Goal: Task Accomplishment & Management: Manage account settings

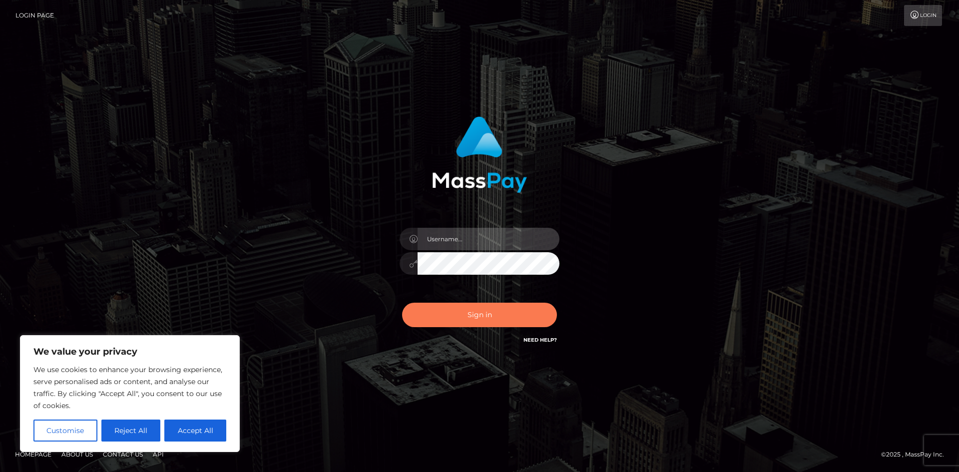
type input "hello.feetfinder"
click at [481, 315] on button "Sign in" at bounding box center [479, 315] width 155 height 24
type input "hello.feetfinder"
click at [471, 307] on button "Sign in" at bounding box center [479, 315] width 155 height 24
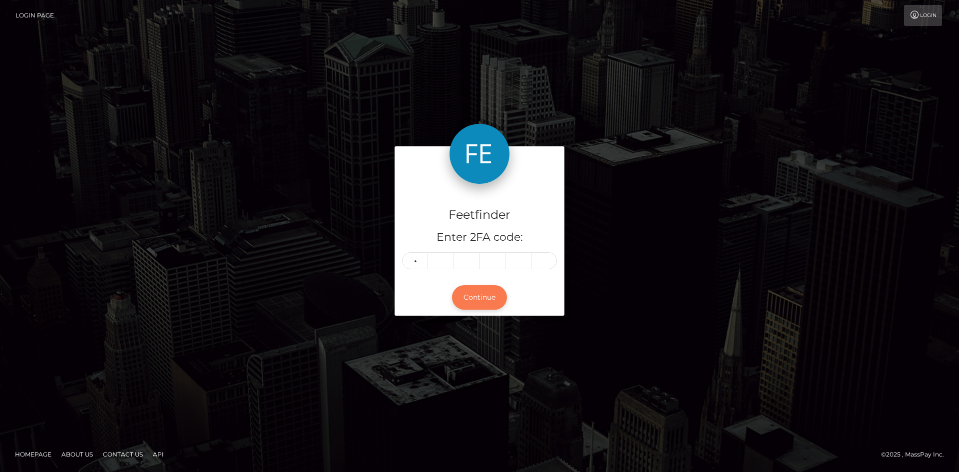
type input "1"
type input "7"
type input "4"
type input "0"
type input "2"
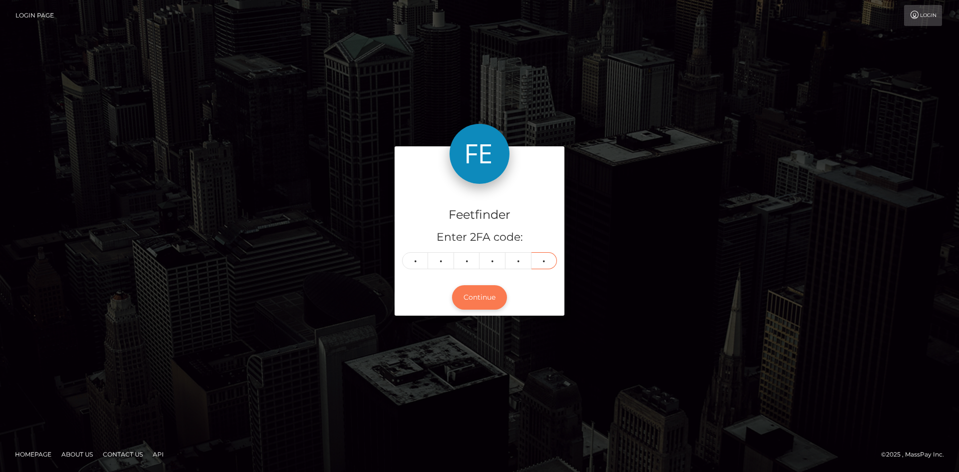
type input "2"
click at [479, 303] on button "Continue" at bounding box center [479, 297] width 55 height 24
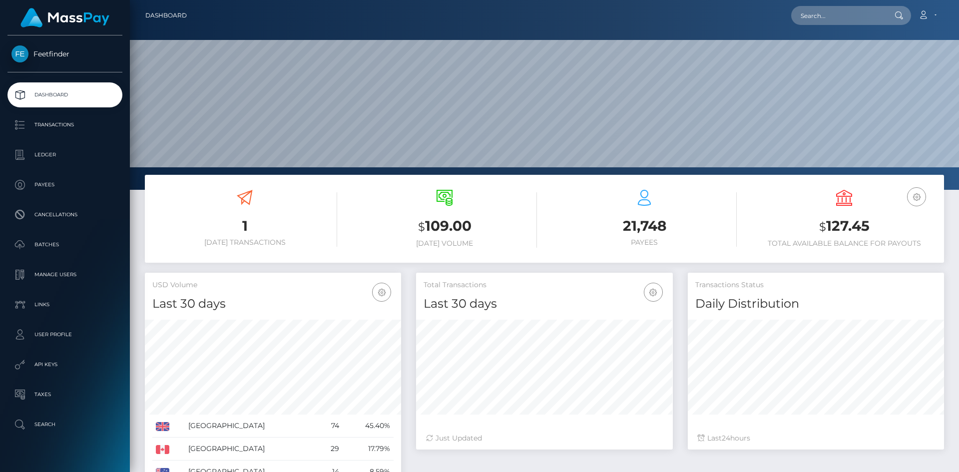
scroll to position [177, 257]
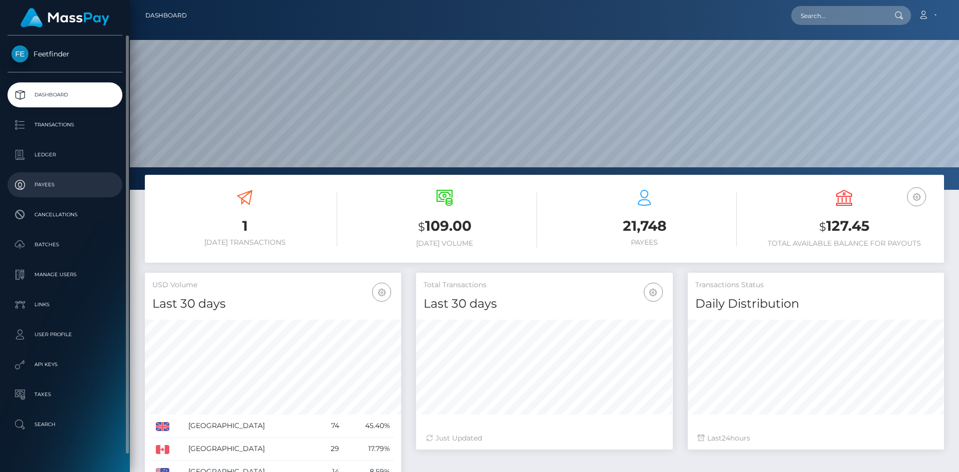
click at [54, 181] on p "Payees" at bounding box center [64, 184] width 107 height 15
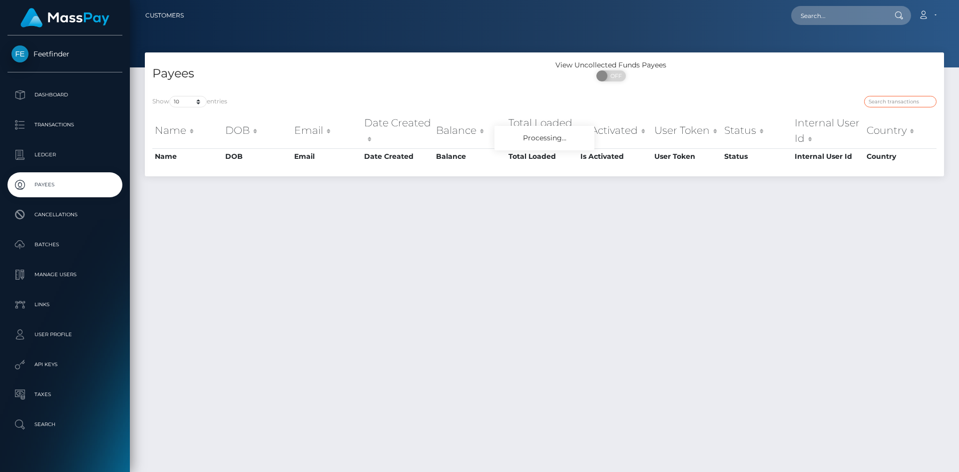
click at [896, 98] on input "search" at bounding box center [900, 101] width 72 height 11
paste input "1e8c5af5-75fe-11f0-9703-0266f44cc279"
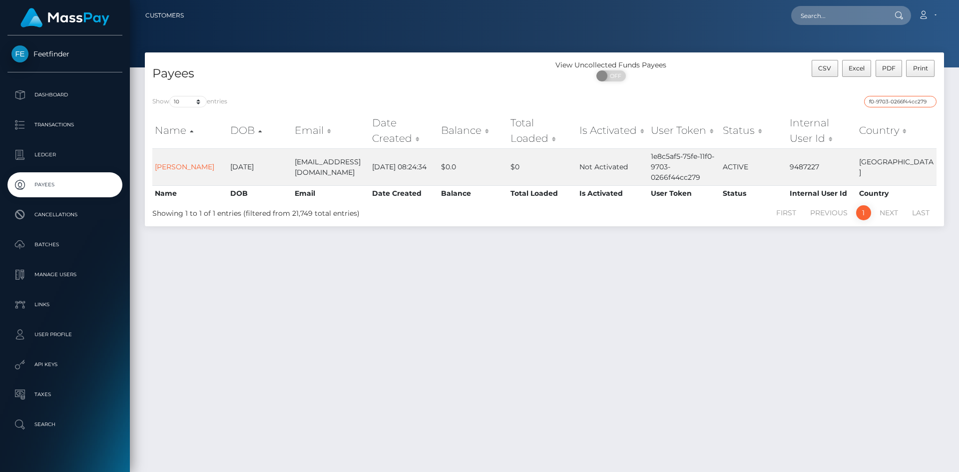
type input "1e8c5af5-75fe-11f0-9703-0266f44cc279"
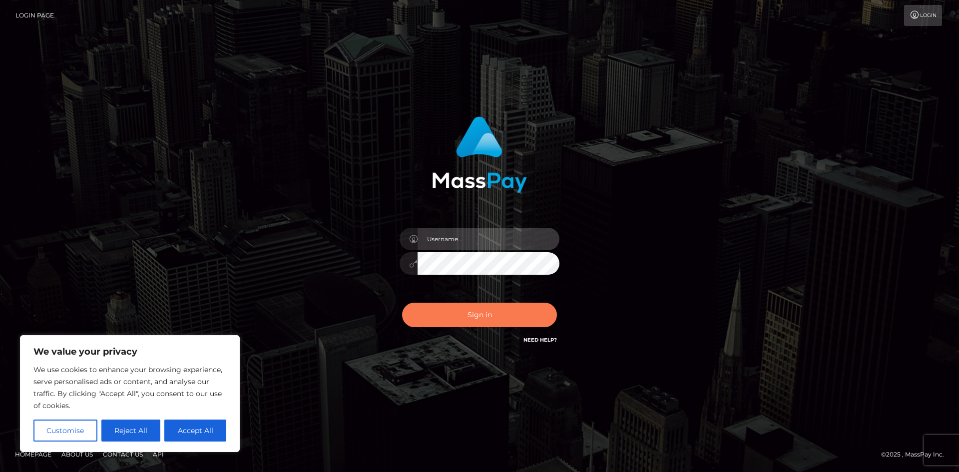
type input "hello.feetfinder"
click at [481, 316] on button "Sign in" at bounding box center [479, 315] width 155 height 24
type input "hello.feetfinder"
click at [467, 315] on button "Sign in" at bounding box center [479, 315] width 155 height 24
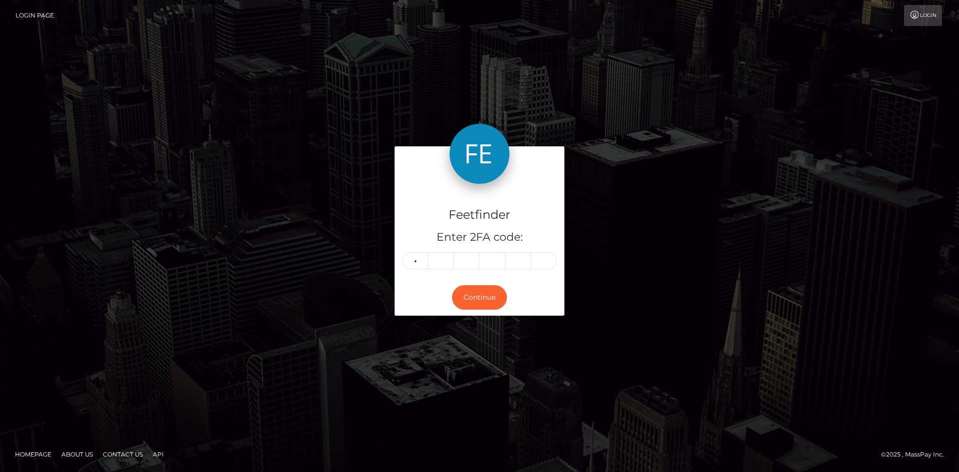
type input "8"
type input "9"
type input "3"
type input "5"
type input "8"
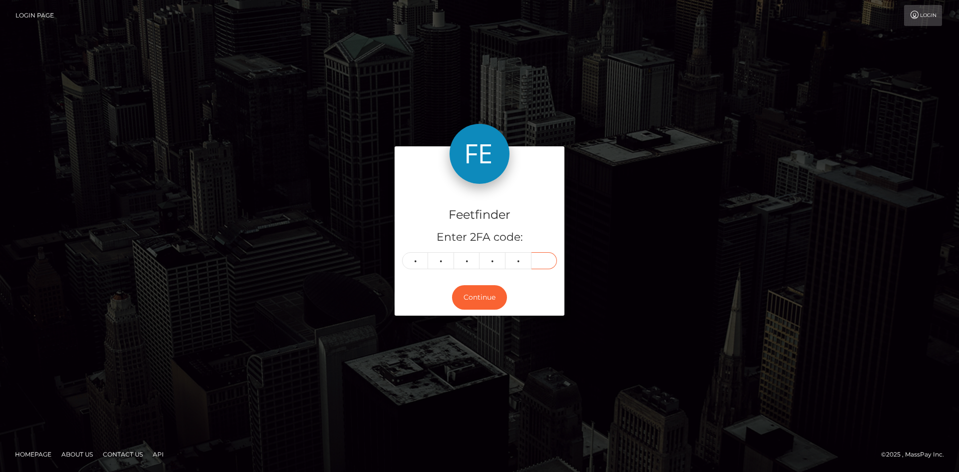
type input "4"
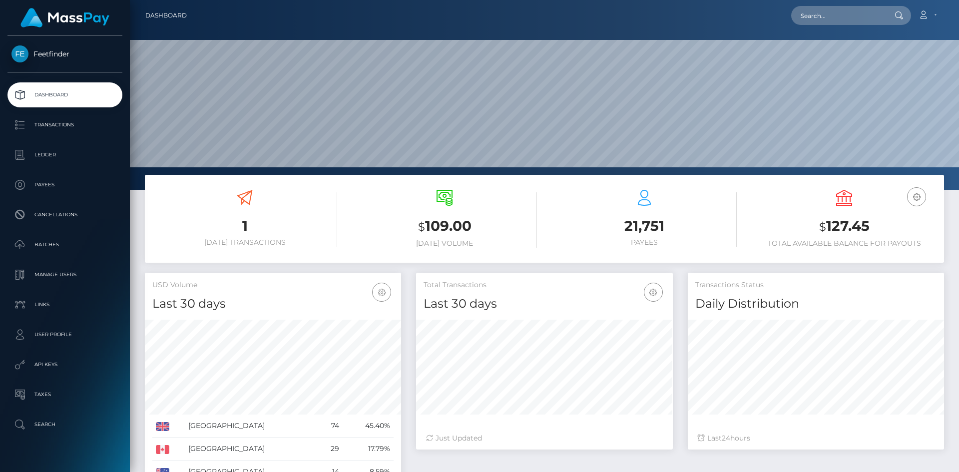
scroll to position [177, 257]
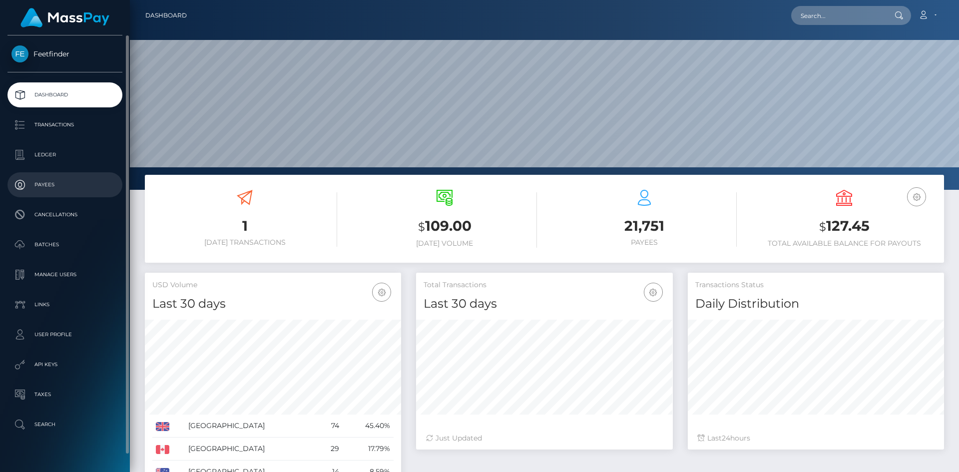
click at [40, 184] on p "Payees" at bounding box center [64, 184] width 107 height 15
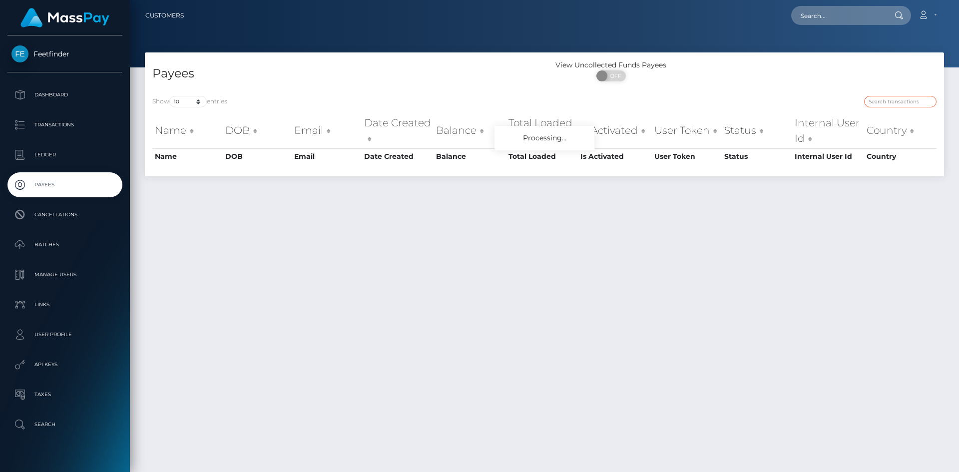
click at [915, 100] on input "search" at bounding box center [900, 101] width 72 height 11
paste input "ae56d0fd-44a9-11f0-bf09-062f66d36555"
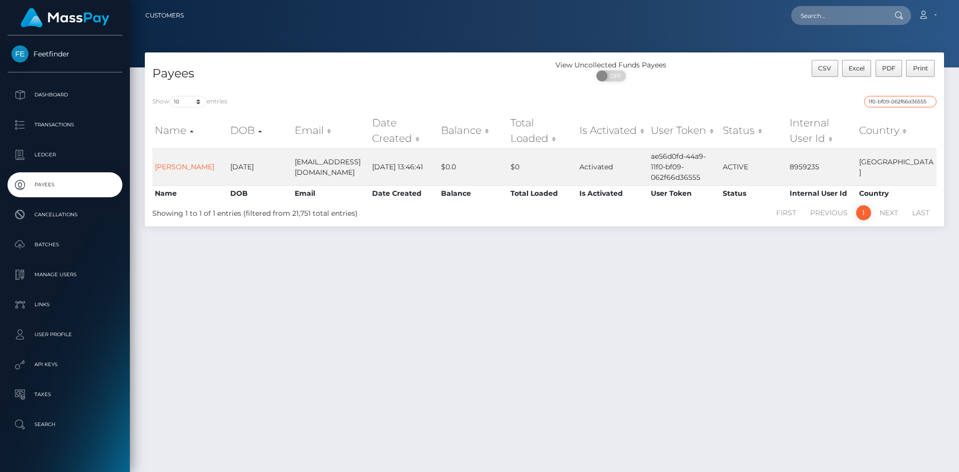
type input "ae56d0fd-44a9-11f0-bf09-062f66d36555"
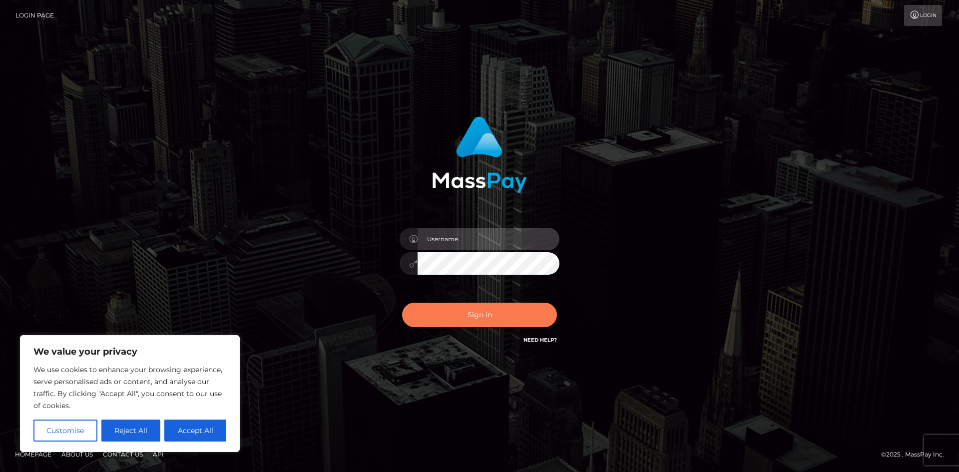
type input "hello.feetfinder"
click at [489, 319] on button "Sign in" at bounding box center [479, 315] width 155 height 24
type input "hello.feetfinder"
click at [491, 315] on button "Sign in" at bounding box center [479, 315] width 155 height 24
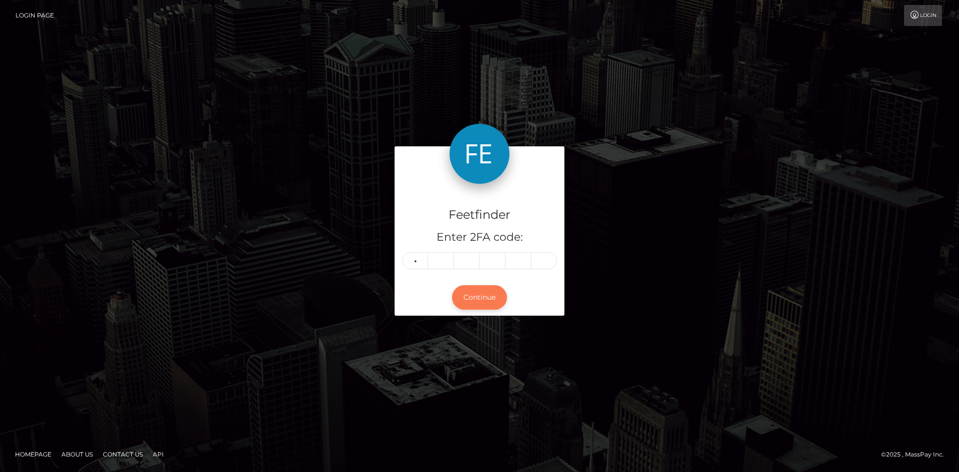
type input "9"
type input "4"
type input "2"
type input "0"
type input "7"
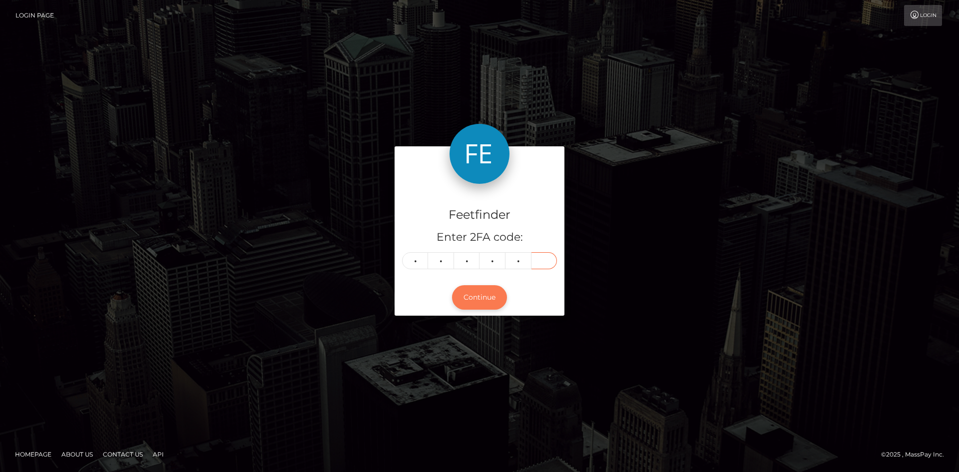
type input "5"
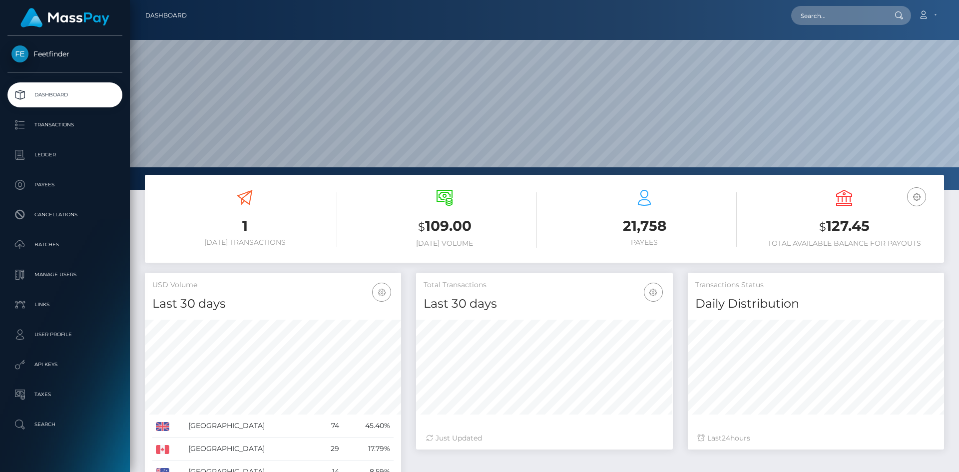
scroll to position [177, 257]
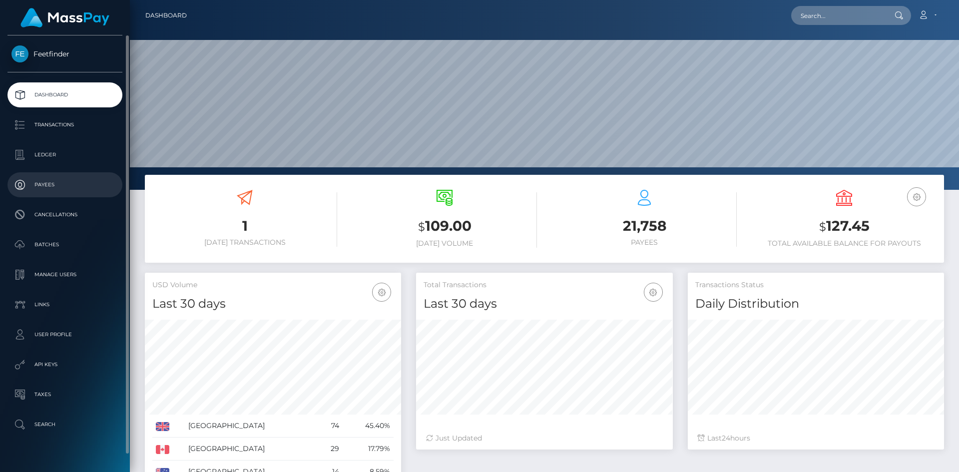
click at [46, 182] on p "Payees" at bounding box center [64, 184] width 107 height 15
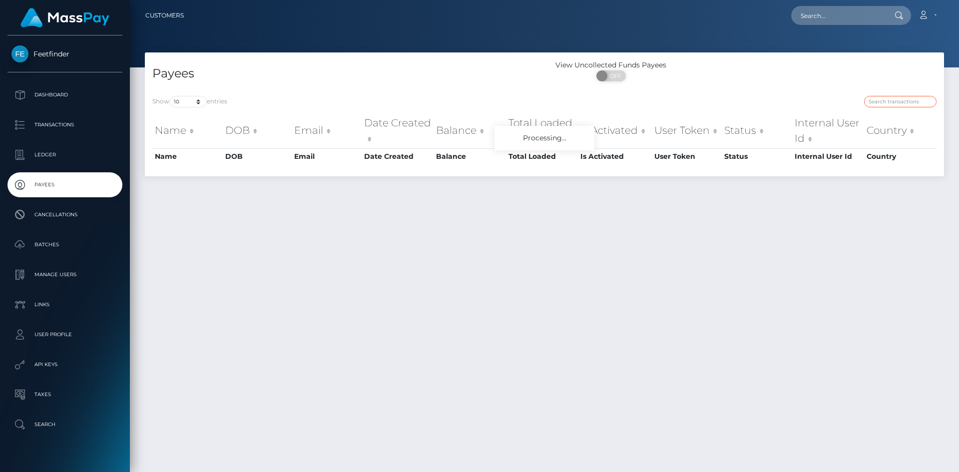
click at [899, 107] on input "search" at bounding box center [900, 101] width 72 height 11
click at [900, 107] on div at bounding box center [744, 103] width 385 height 14
paste input "d886537d-6fe7-11f0-87f1-0266f44cc279"
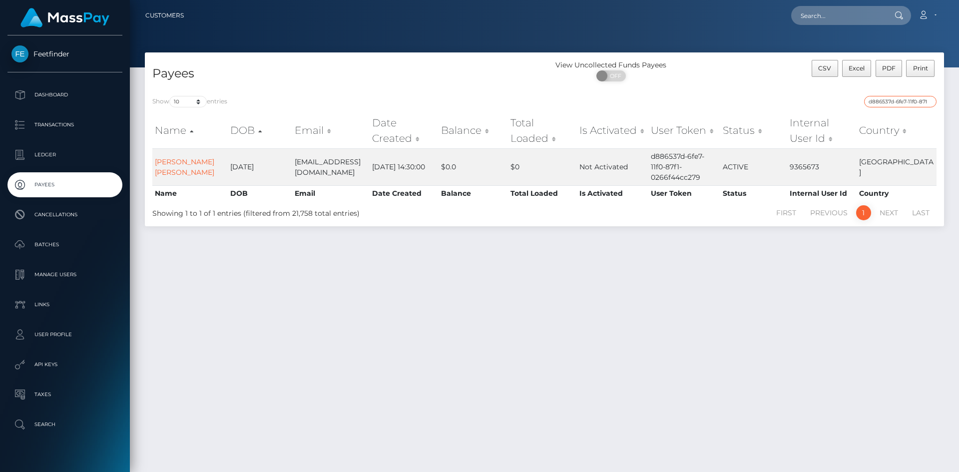
click at [909, 101] on input "d886537d-6fe7-11f0-87f1-0266f44cc279" at bounding box center [900, 101] width 72 height 11
click at [909, 102] on input "d886537d-6fe7-11f0-87f1-0266f44cc279" at bounding box center [900, 101] width 72 height 11
paste input "f10fd6aa-72f8"
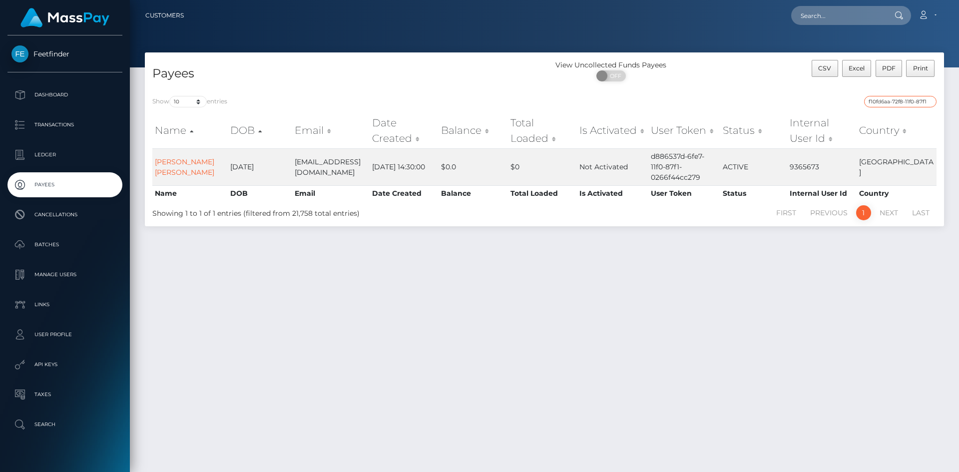
scroll to position [0, 38]
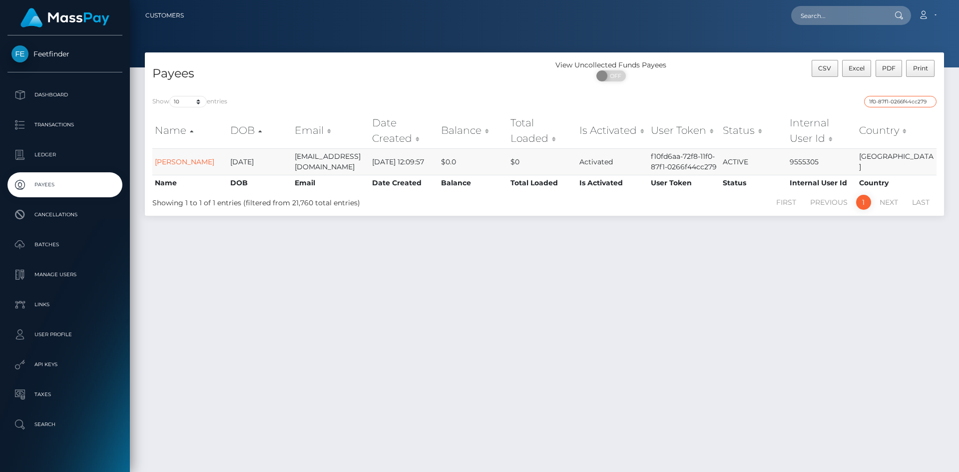
type input "f10fd6aa-72f8-11f0-87f1-0266f44cc279"
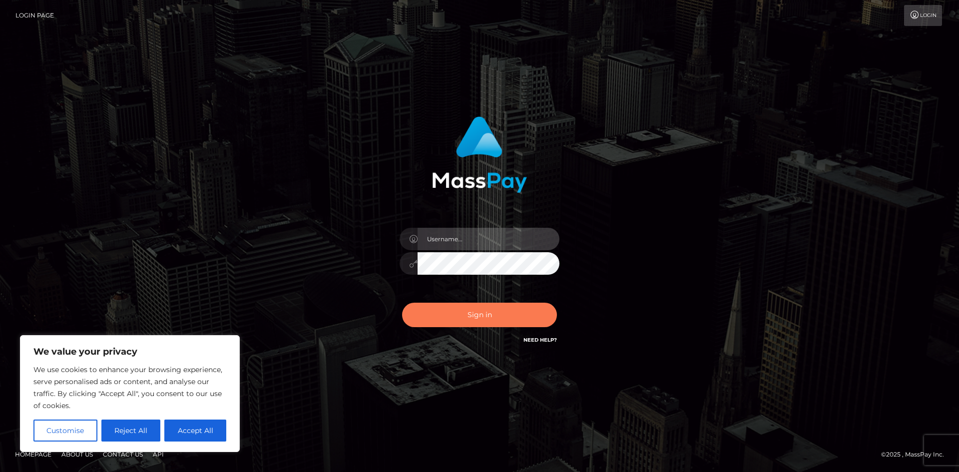
type input "hello.feetfinder"
click at [489, 318] on button "Sign in" at bounding box center [479, 315] width 155 height 24
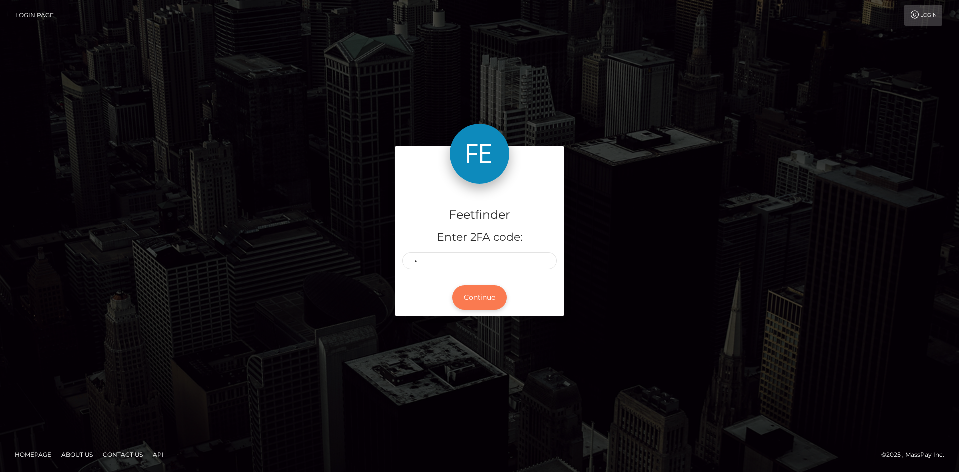
type input "5"
type input "6"
type input "5"
type input "1"
type input "4"
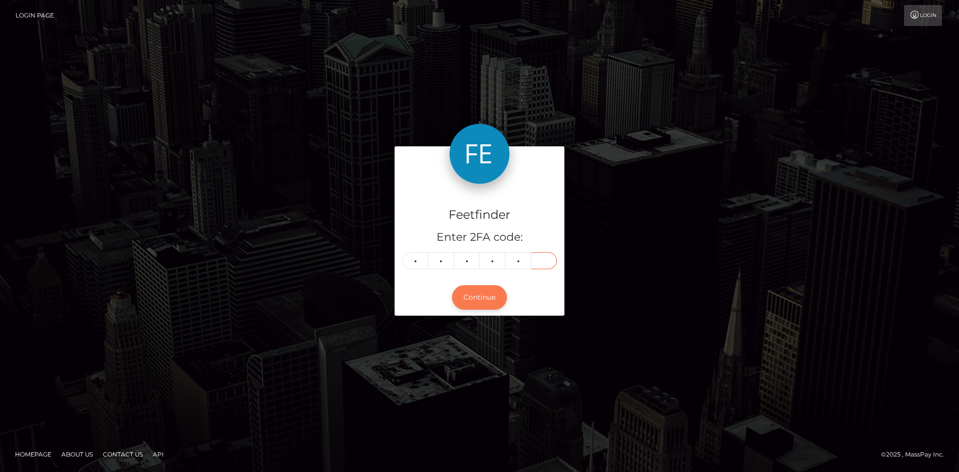
type input "4"
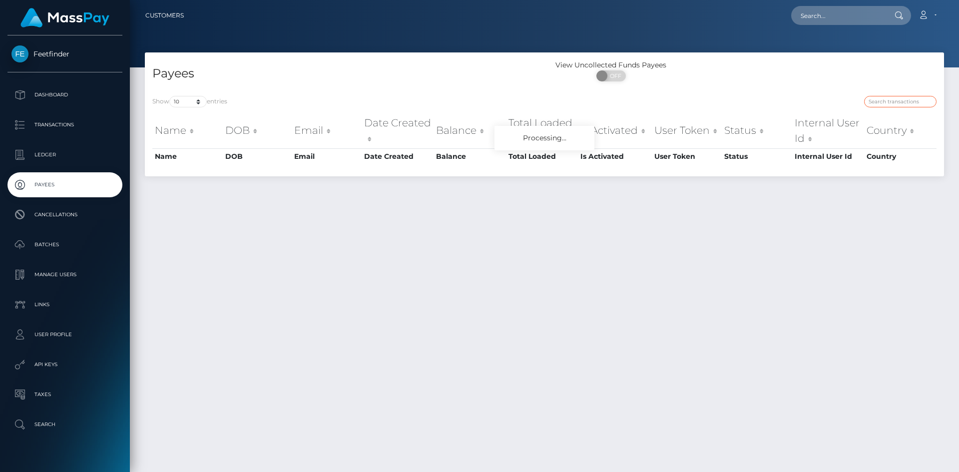
click at [905, 99] on input "search" at bounding box center [900, 101] width 72 height 11
paste input "ce296d9b-567a-11f0-b1fb-02a8c2768cb9"
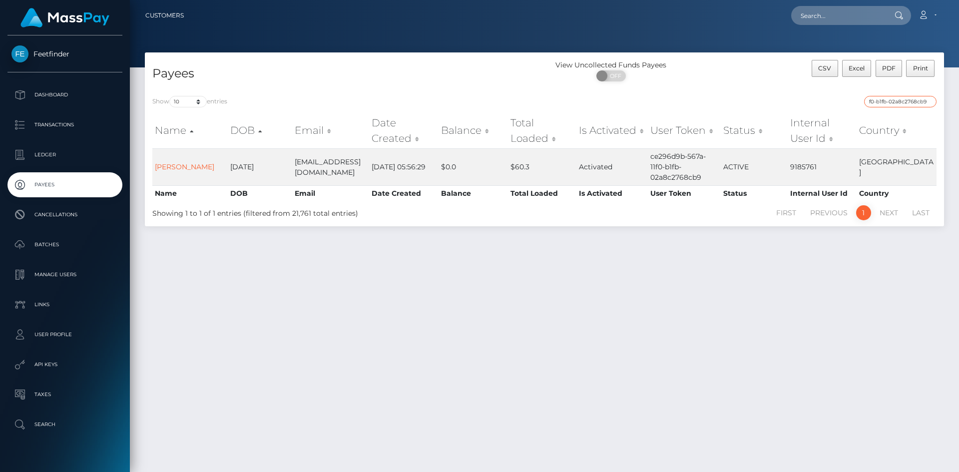
type input "ce296d9b-567a-11f0-b1fb-02a8c2768cb9"
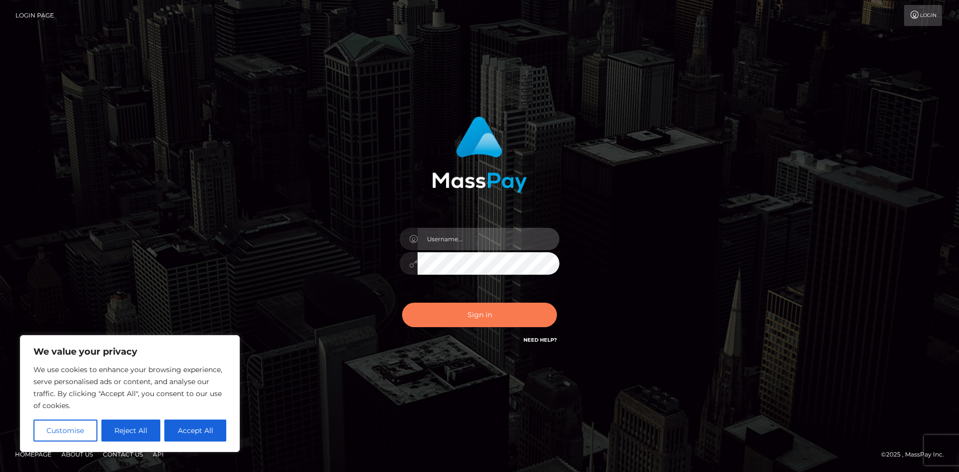
type input "hello.feetfinder"
click at [497, 317] on button "Sign in" at bounding box center [479, 315] width 155 height 24
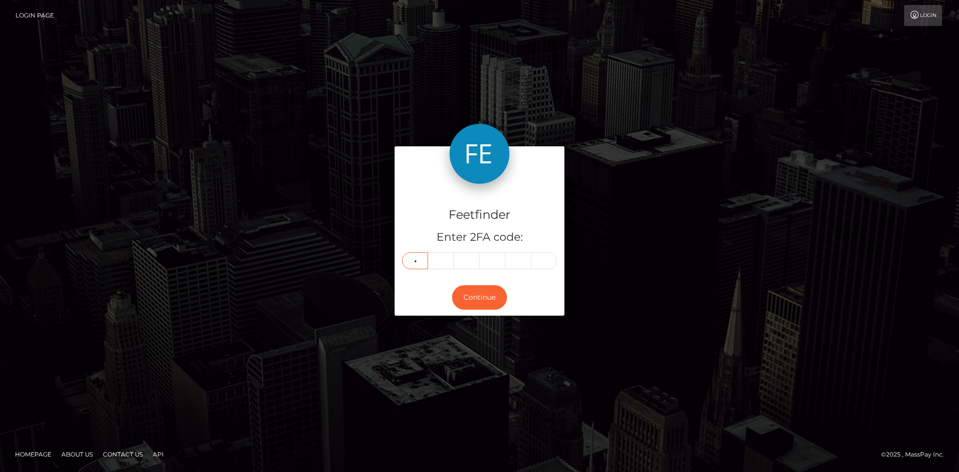
type input "5"
type input "6"
type input "7"
type input "9"
type input "8"
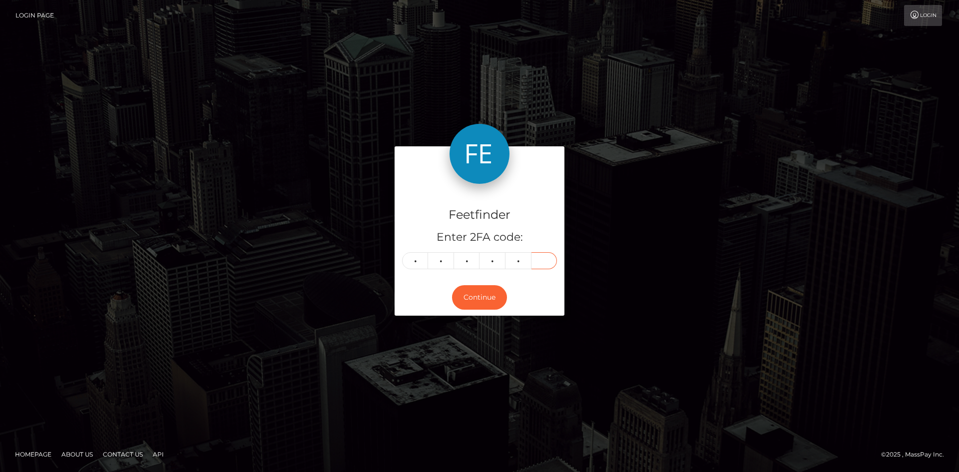
type input "7"
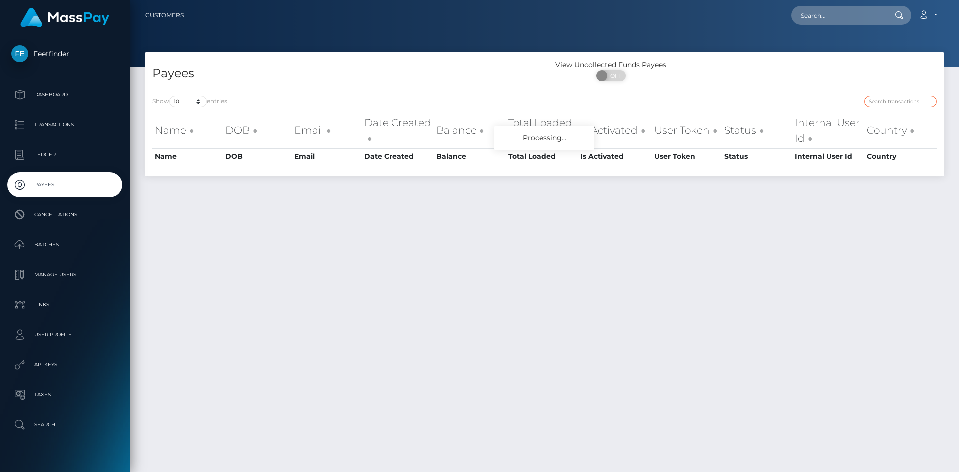
click at [897, 101] on input "search" at bounding box center [900, 101] width 72 height 11
paste input "5825956b-72cf-11f0-87f1-0266f44cc279"
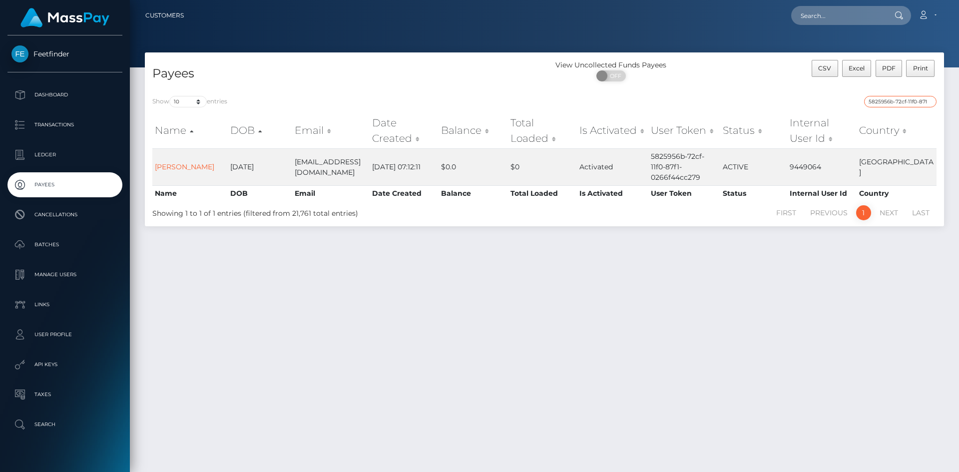
click at [909, 102] on input "5825956b-72cf-11f0-87f1-0266f44cc279" at bounding box center [900, 101] width 72 height 11
paste input "490a7652-7440-11f0-9703"
click at [913, 103] on input "490a7652-7440-11f0-9703-0266f44cc279" at bounding box center [900, 101] width 72 height 11
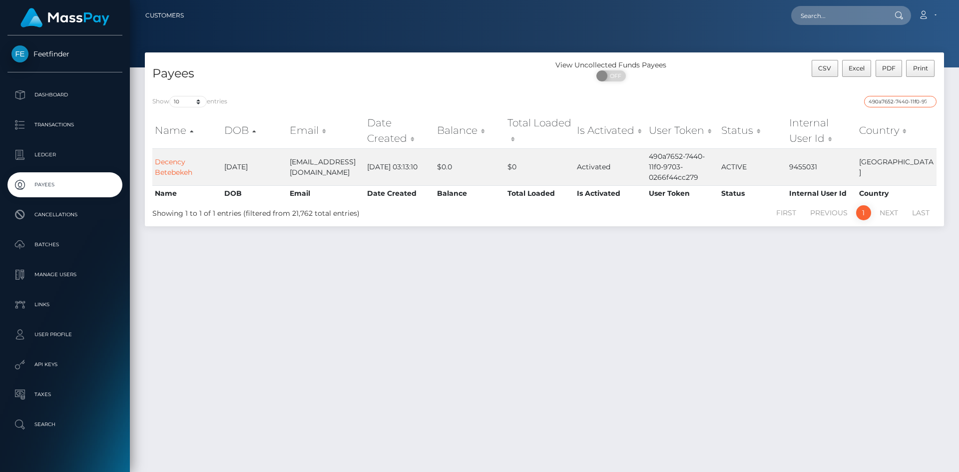
click at [913, 103] on input "490a7652-7440-11f0-9703-0266f44cc279" at bounding box center [900, 101] width 72 height 11
paste input "7ce4b75-7812"
type input "47ce4b75-7812-11f0-9703-0266f44cc279"
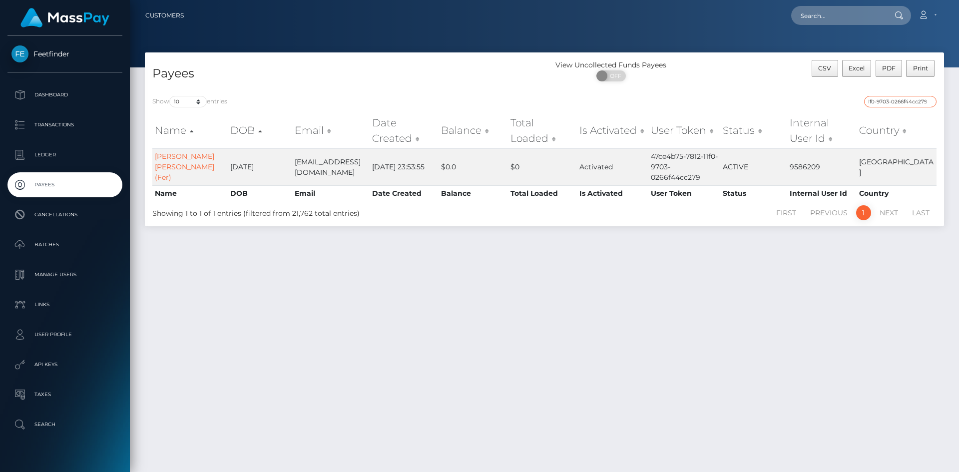
scroll to position [0, 0]
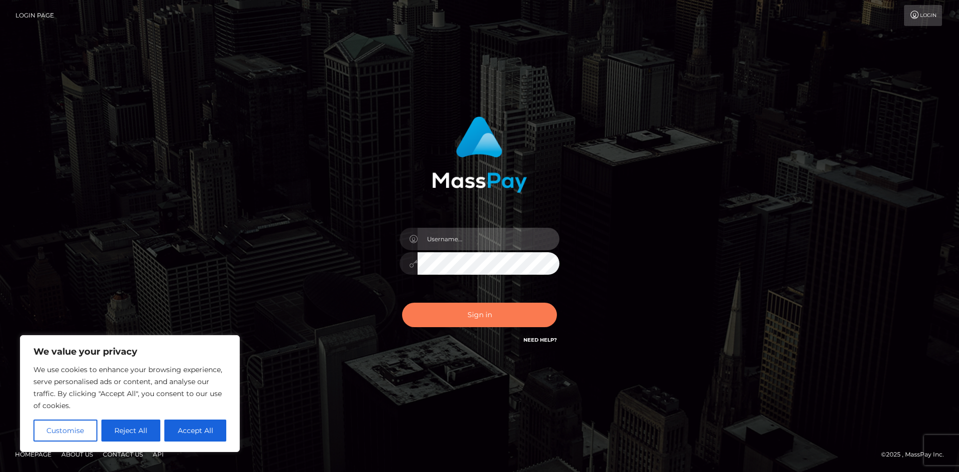
type input "hello.feetfinder"
drag, startPoint x: 495, startPoint y: 312, endPoint x: 505, endPoint y: 311, distance: 10.5
click at [497, 312] on button "Sign in" at bounding box center [479, 315] width 155 height 24
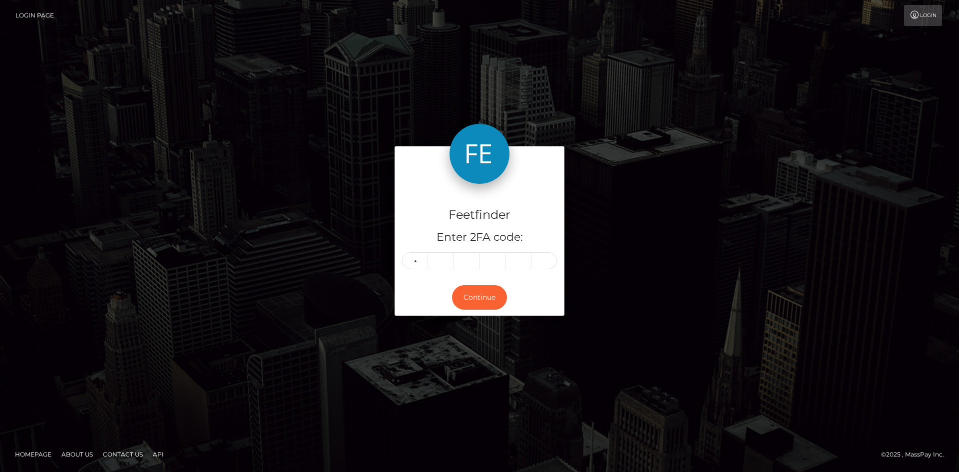
type input "4"
type input "7"
type input "5"
type input "7"
type input "1"
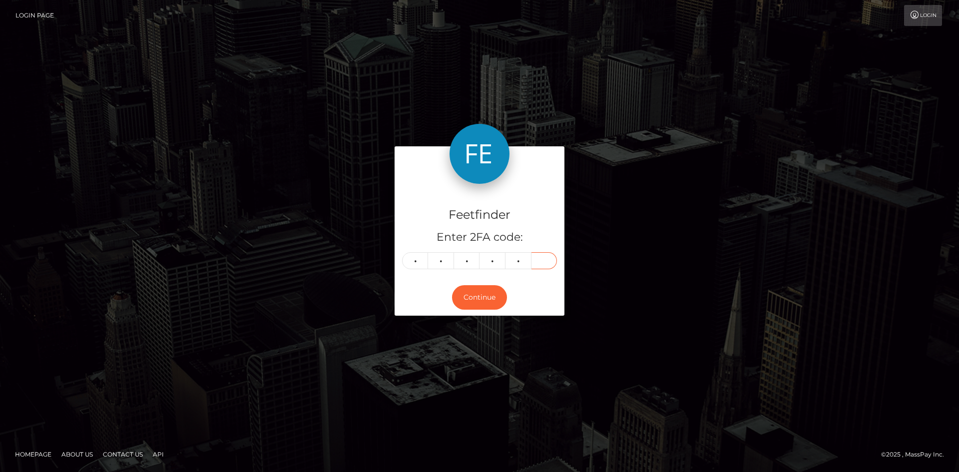
type input "8"
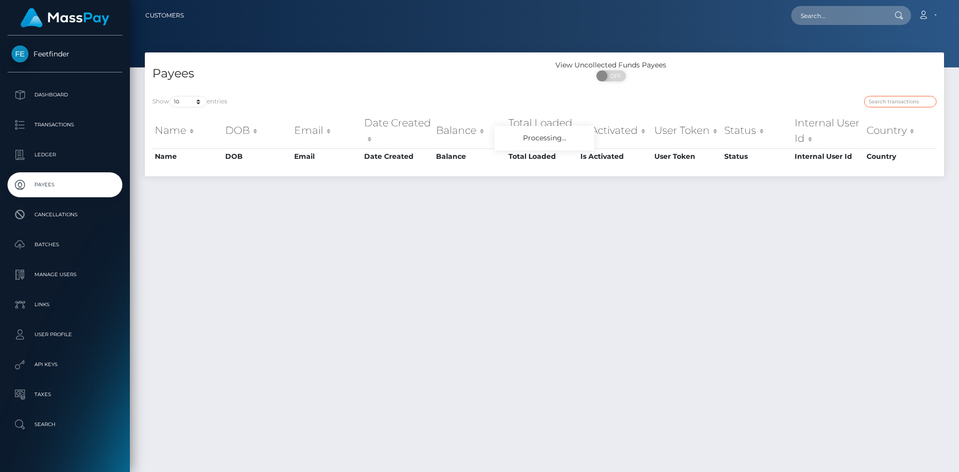
click at [899, 99] on input "search" at bounding box center [900, 101] width 72 height 11
paste input "faa8eb90-6bc6-11f0-87f1-0266f44cc279"
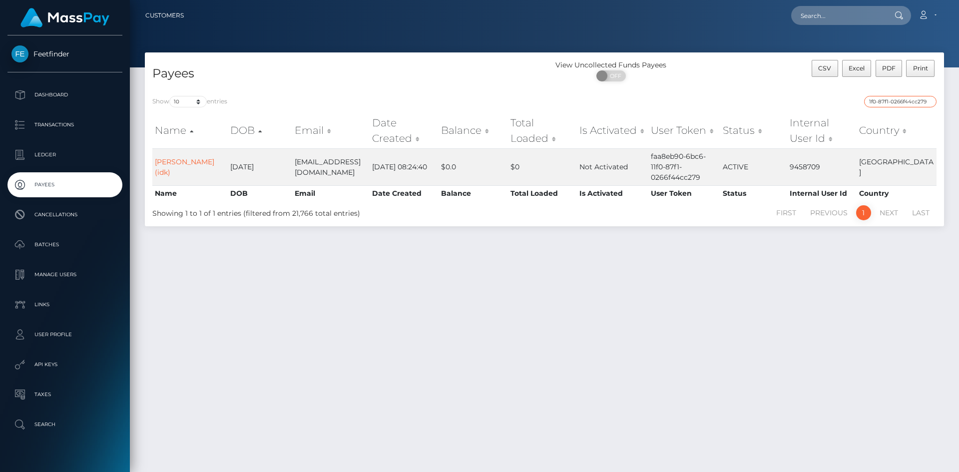
type input "faa8eb90-6bc6-11f0-87f1-0266f44cc279"
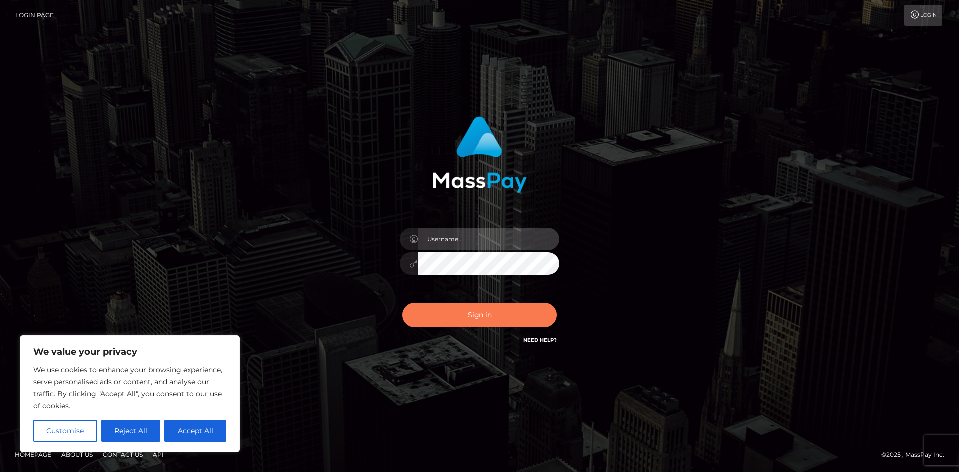
type input "hello.feetfinder"
click at [487, 321] on button "Sign in" at bounding box center [479, 315] width 155 height 24
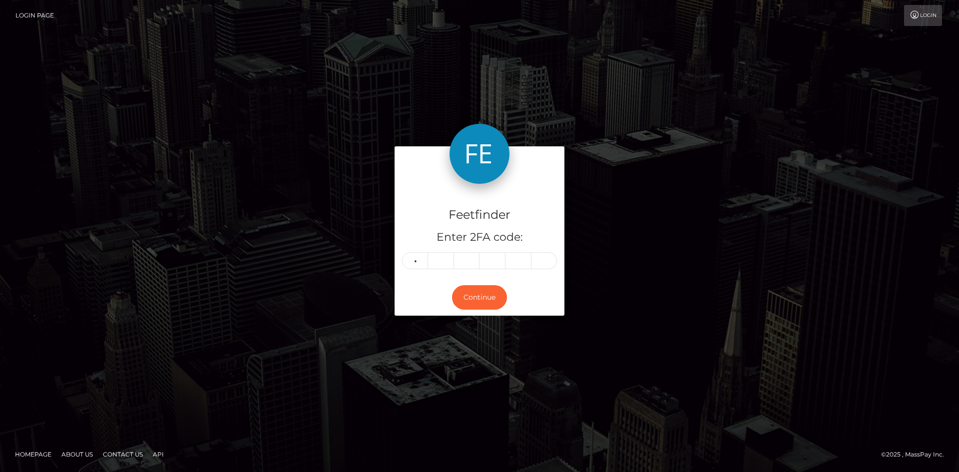
type input "9"
type input "5"
type input "7"
type input "5"
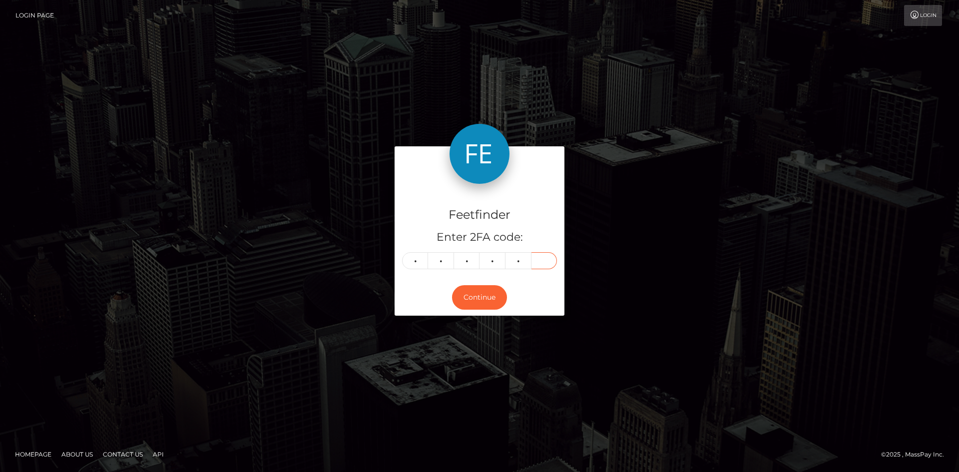
type input "7"
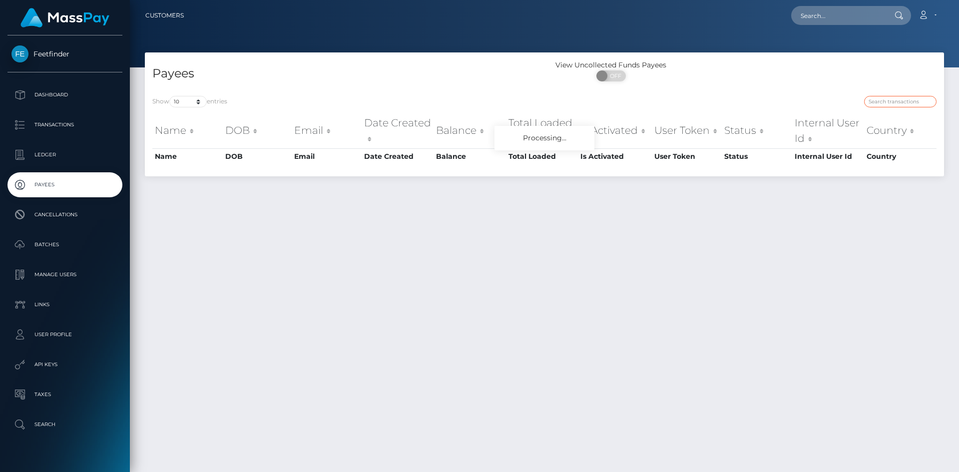
click at [926, 104] on input "search" at bounding box center [900, 101] width 72 height 11
paste input "a82c1885-7426-11f0-87f1-0266f44cc279"
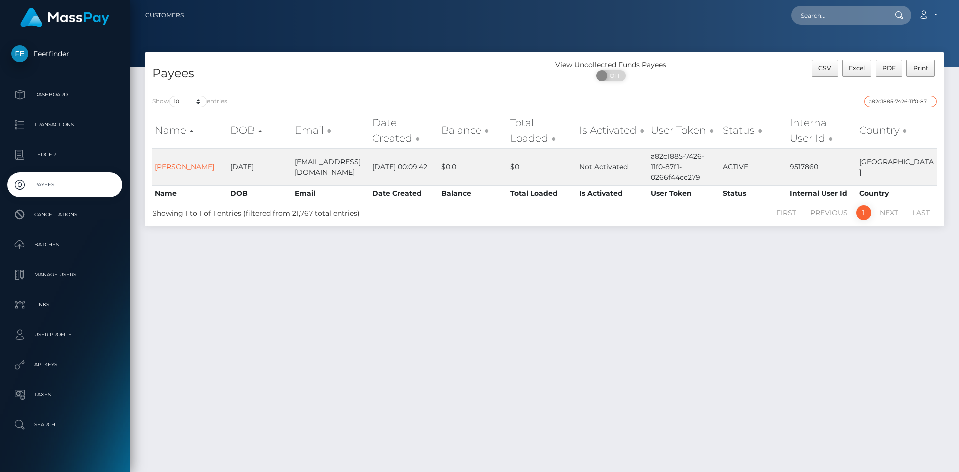
click at [911, 104] on input "a82c1885-7426-11f0-87f1-0266f44cc279" at bounding box center [900, 101] width 72 height 11
paste input "_74b72d47-7188"
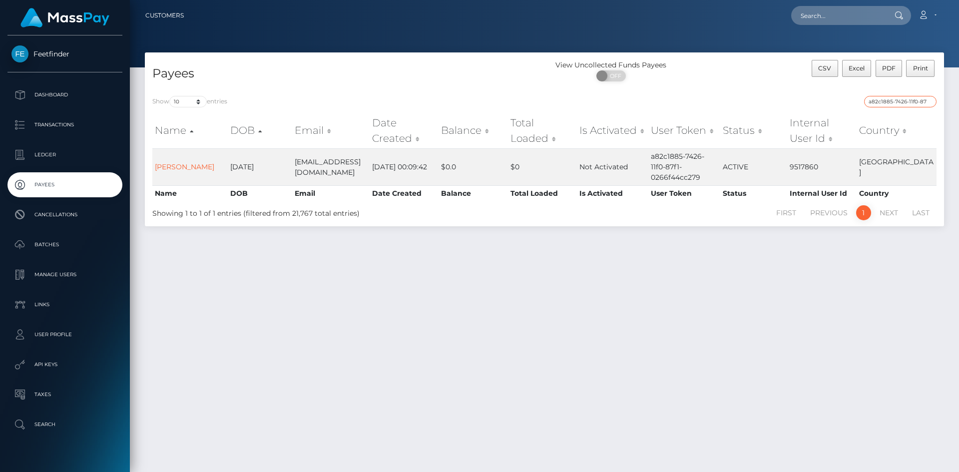
type input "_74b72d47-7188-11f0-87f1-0266f44cc279"
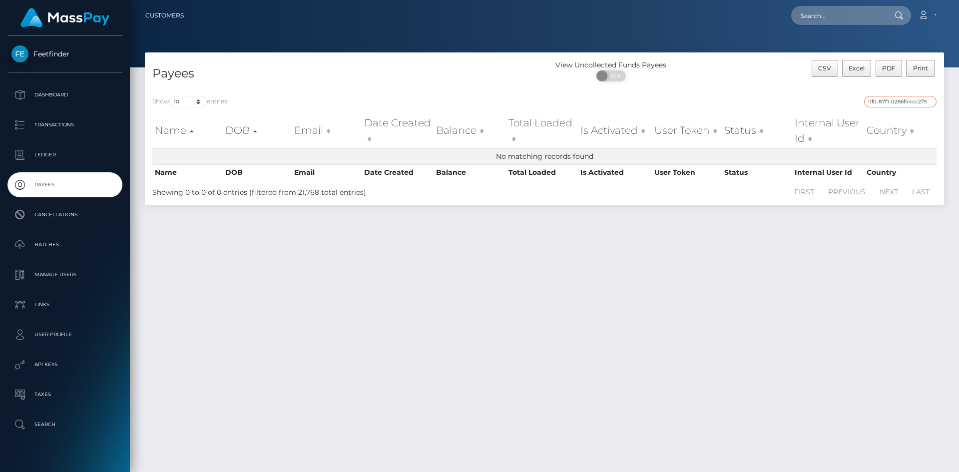
click at [928, 100] on input "_74b72d47-7188-11f0-87f1-0266f44cc279" at bounding box center [900, 101] width 72 height 11
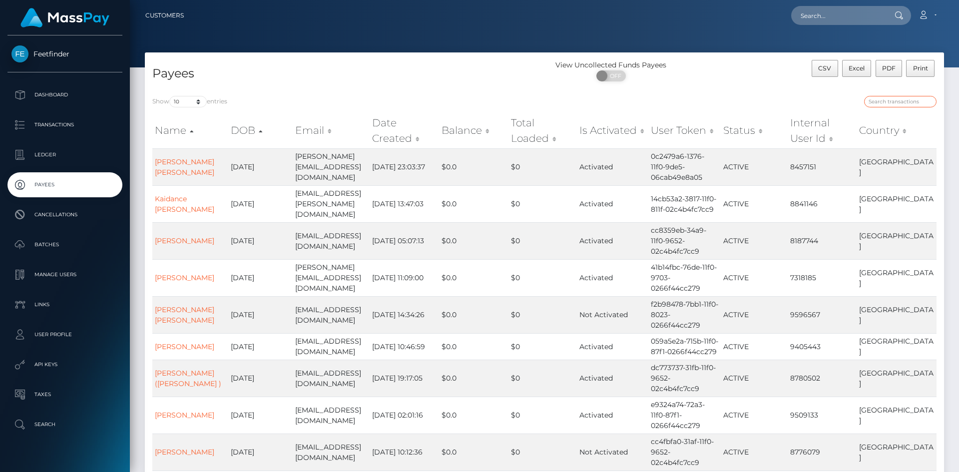
click at [901, 102] on input "search" at bounding box center [900, 101] width 72 height 11
paste input "74b72d47-7188-11f0-87f1-0266f44cc279"
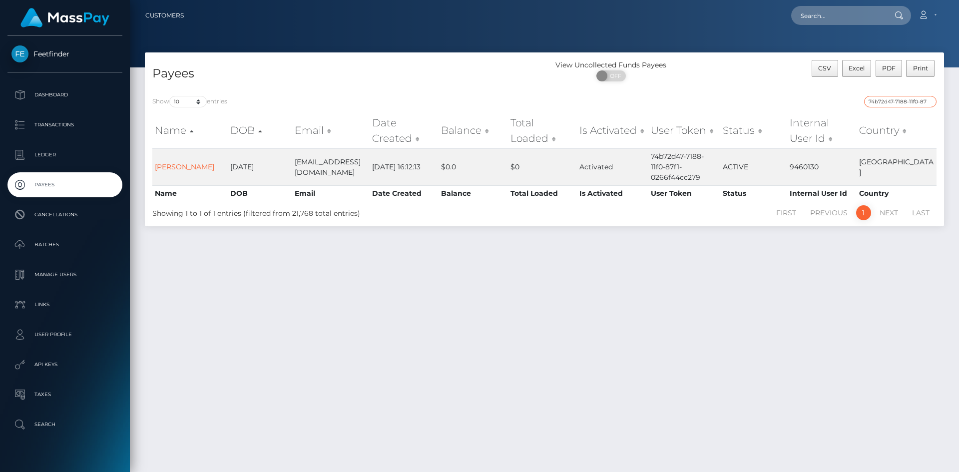
click at [888, 97] on input "74b72d47-7188-11f0-87f1-0266f44cc279" at bounding box center [900, 101] width 72 height 11
paste input "c0a817dd-767f-11f0-9703"
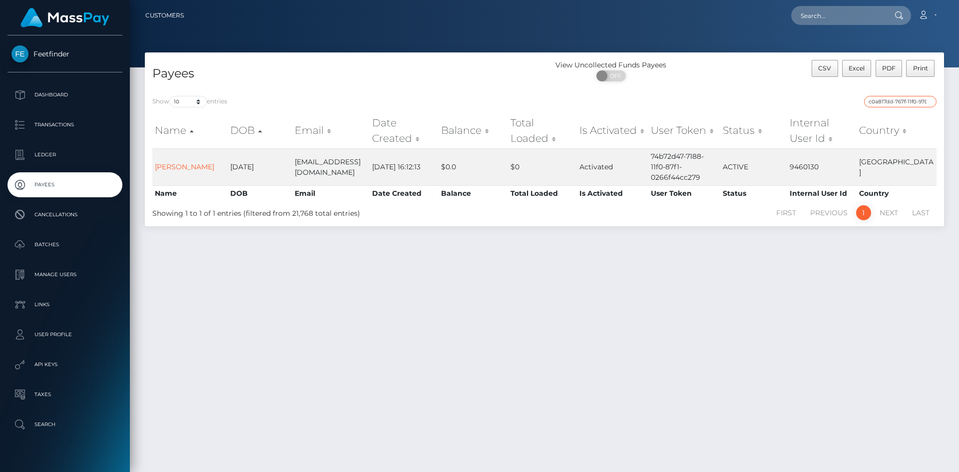
scroll to position [0, 42]
type input "c0a817dd-767f-11f0-9703-0266f44cc279"
